Goal: Information Seeking & Learning: Learn about a topic

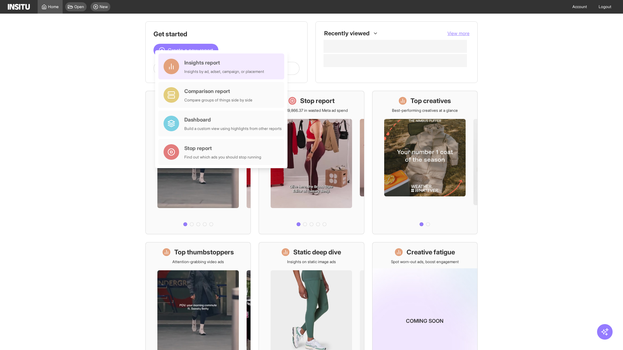
click at [223, 66] on div "Insights report Insights by ad, adset, campaign, or placement" at bounding box center [224, 67] width 80 height 16
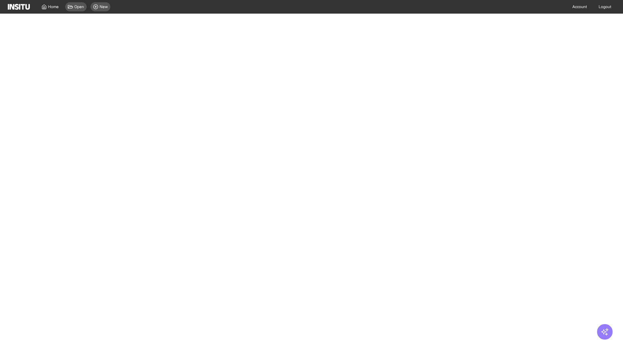
select select "**"
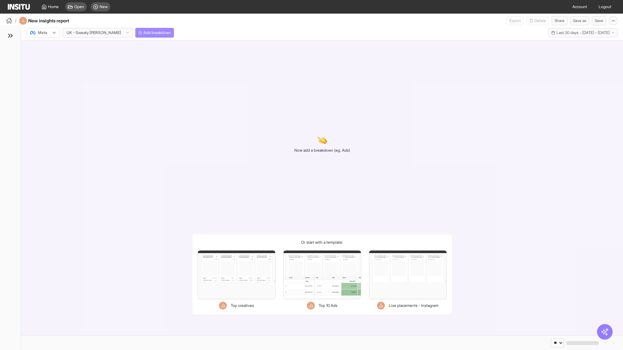
click at [143, 33] on span "Add breakdown" at bounding box center [157, 32] width 28 height 5
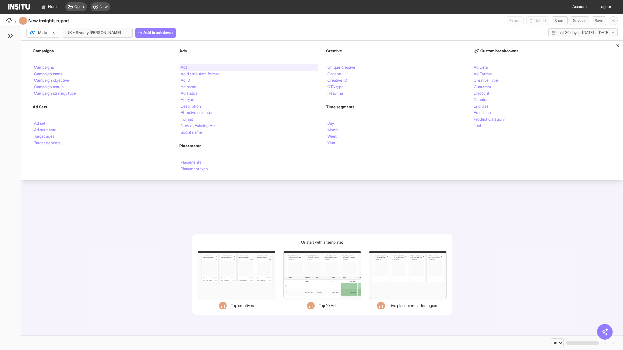
click at [184, 67] on li "Ads" at bounding box center [184, 68] width 7 height 4
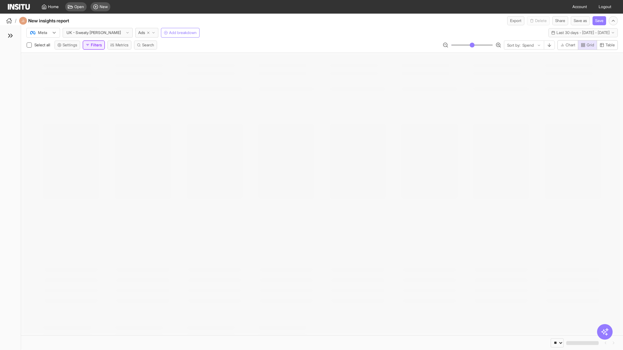
click at [95, 45] on button "Filters" at bounding box center [94, 45] width 22 height 9
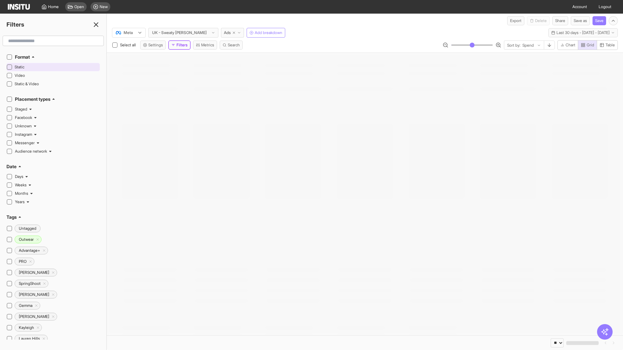
click at [56, 67] on span "Static" at bounding box center [57, 67] width 84 height 5
click at [96, 25] on line at bounding box center [96, 25] width 4 height 4
